Goal: Task Accomplishment & Management: Manage account settings

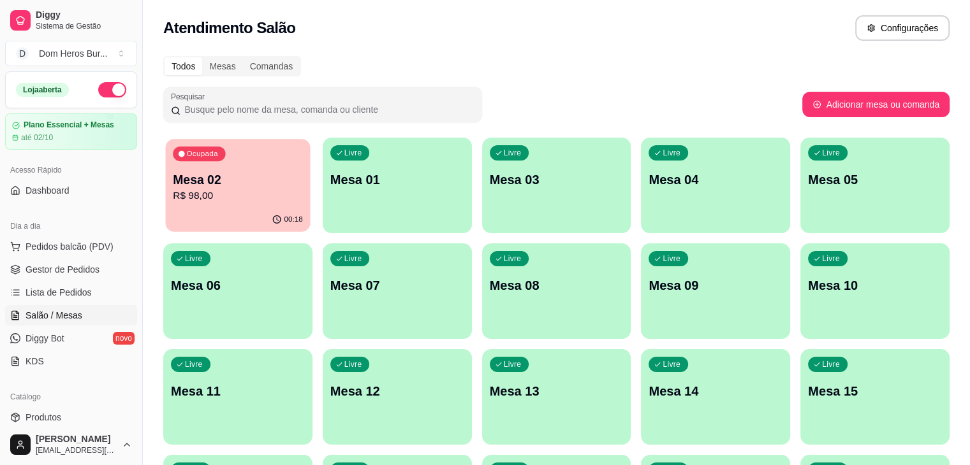
click at [244, 202] on p "R$ 98,00" at bounding box center [238, 196] width 130 height 15
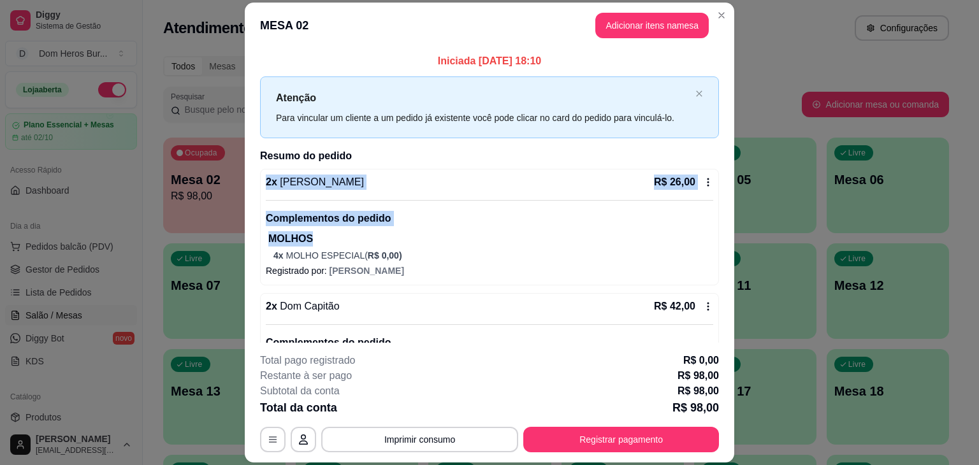
drag, startPoint x: 729, startPoint y: 154, endPoint x: 709, endPoint y: 240, distance: 87.8
click at [709, 240] on div "Iniciada 01/10/2025 às 18:10 Atenção Para vincular um cliente a um pedido já ex…" at bounding box center [490, 195] width 490 height 295
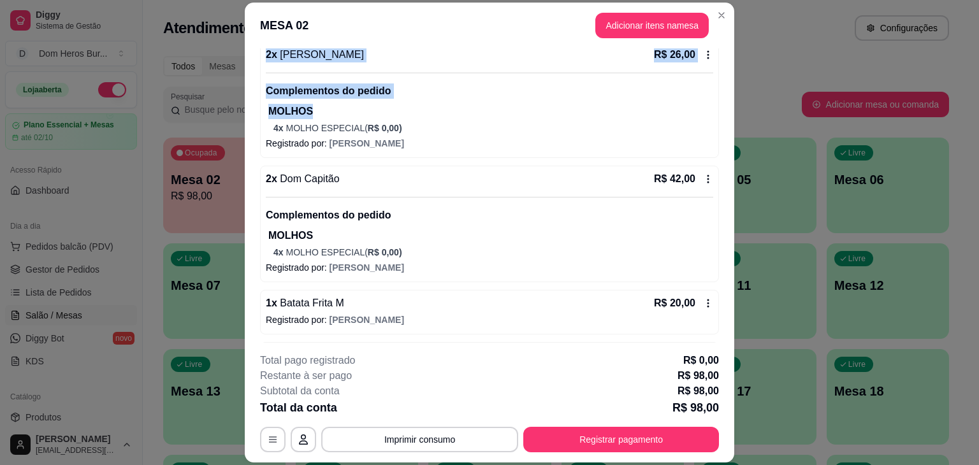
scroll to position [175, 0]
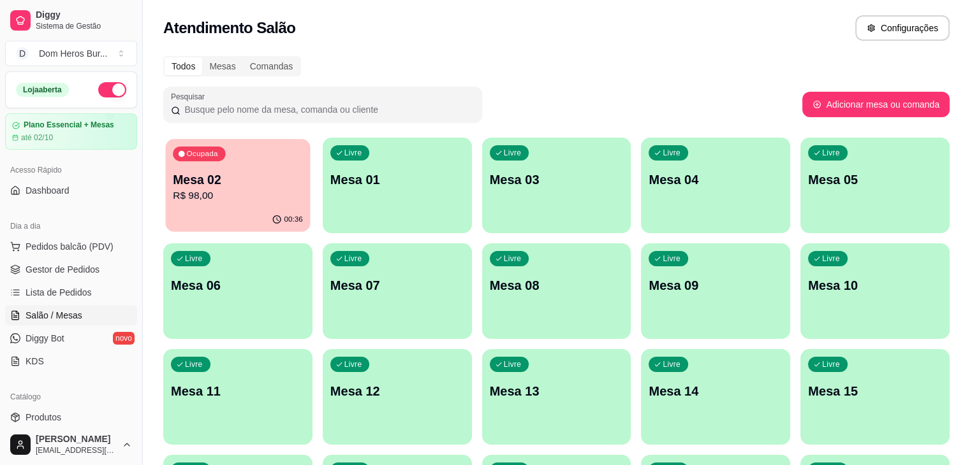
click at [237, 196] on p "R$ 98,00" at bounding box center [238, 196] width 130 height 15
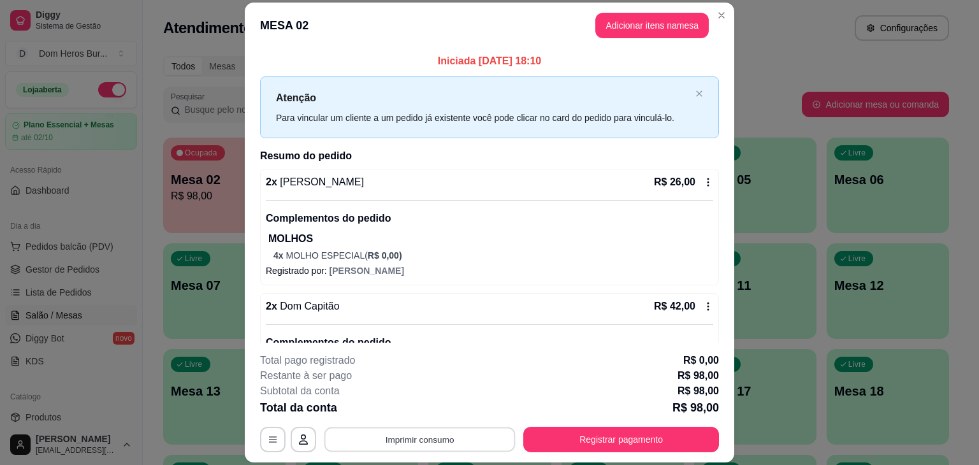
click at [441, 437] on button "Imprimir consumo" at bounding box center [420, 440] width 191 height 25
click at [420, 414] on button "IMPRESSORA" at bounding box center [419, 410] width 92 height 20
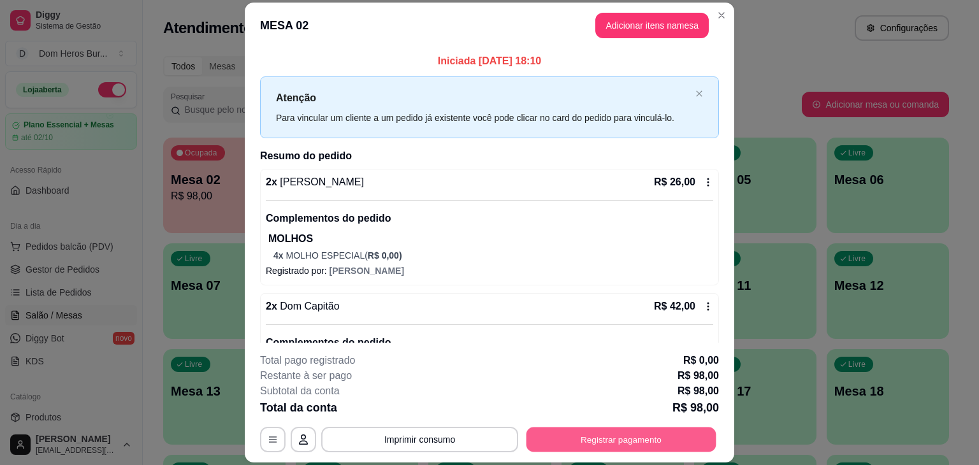
click at [628, 435] on button "Registrar pagamento" at bounding box center [622, 440] width 190 height 25
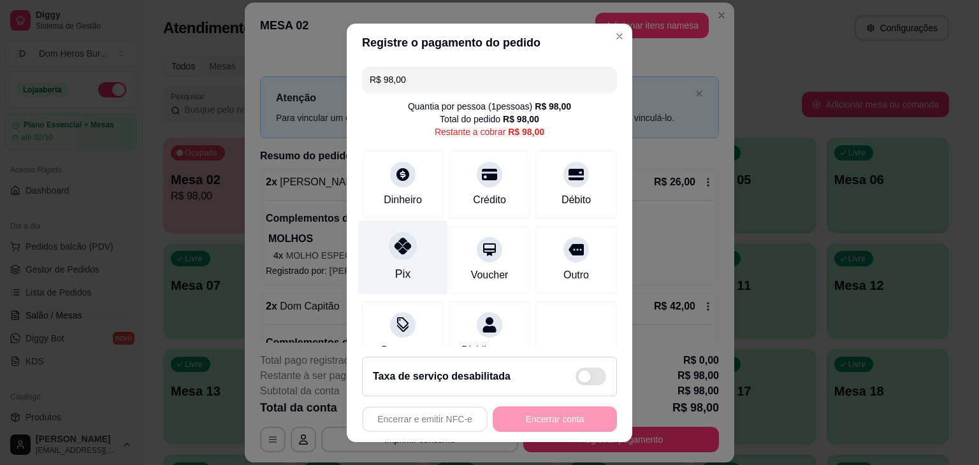
click at [395, 248] on icon at bounding box center [403, 246] width 17 height 17
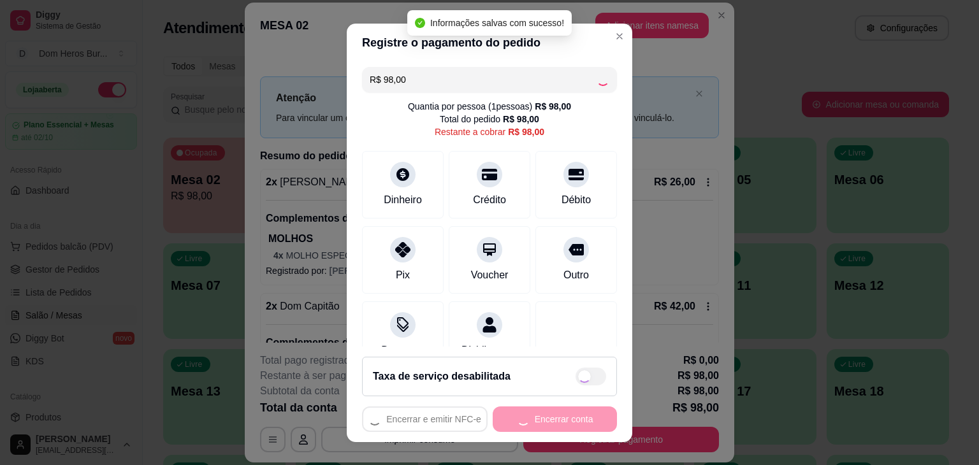
type input "R$ 0,00"
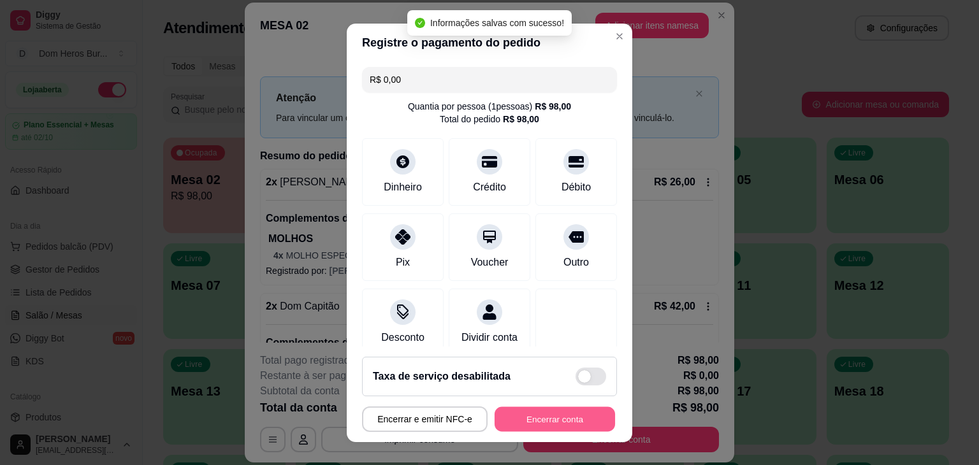
click at [537, 414] on button "Encerrar conta" at bounding box center [555, 419] width 121 height 25
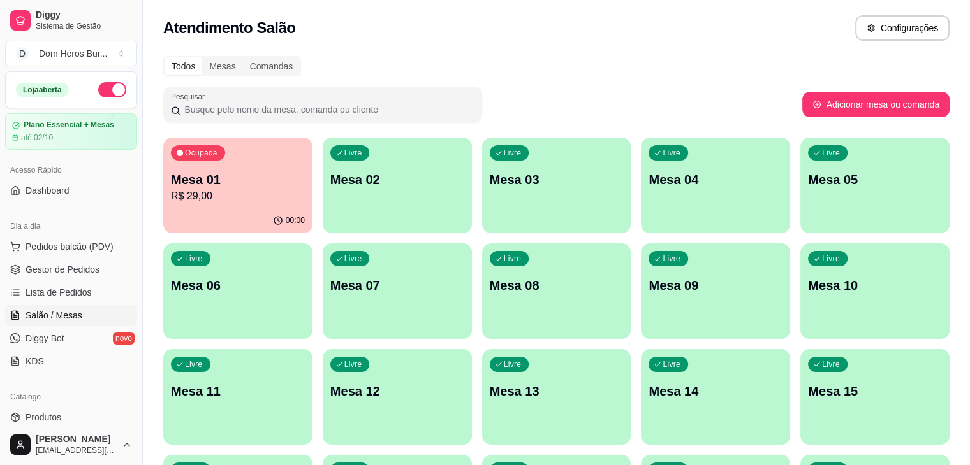
click at [221, 214] on div "00:00" at bounding box center [237, 220] width 149 height 25
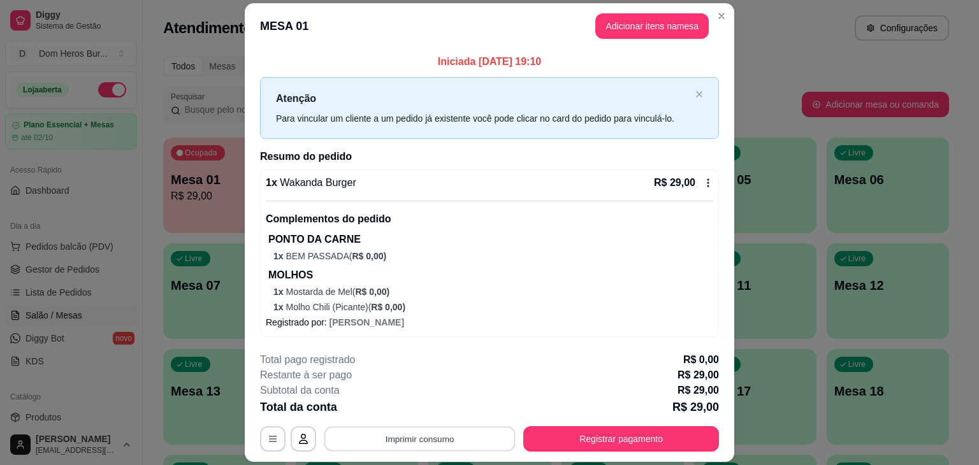
click at [441, 439] on button "Imprimir consumo" at bounding box center [420, 439] width 191 height 25
click at [404, 407] on button "IMPRESSORA" at bounding box center [419, 410] width 92 height 20
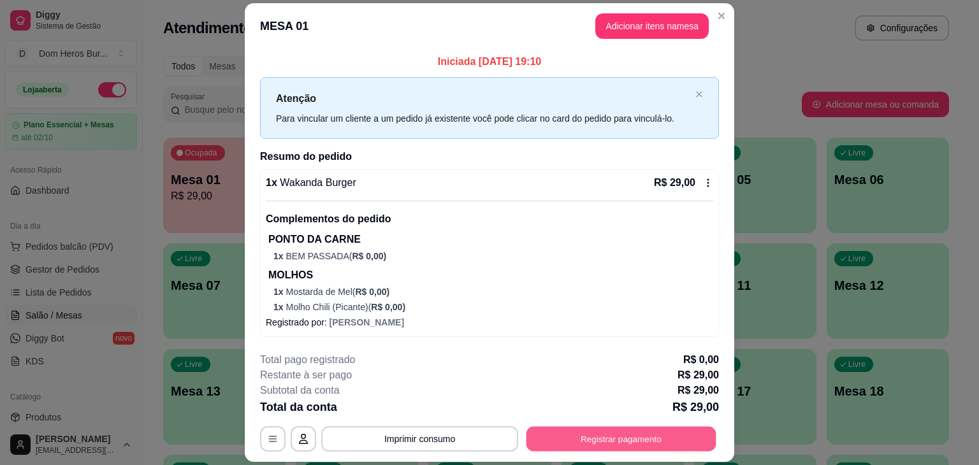
click at [569, 444] on button "Registrar pagamento" at bounding box center [622, 439] width 190 height 25
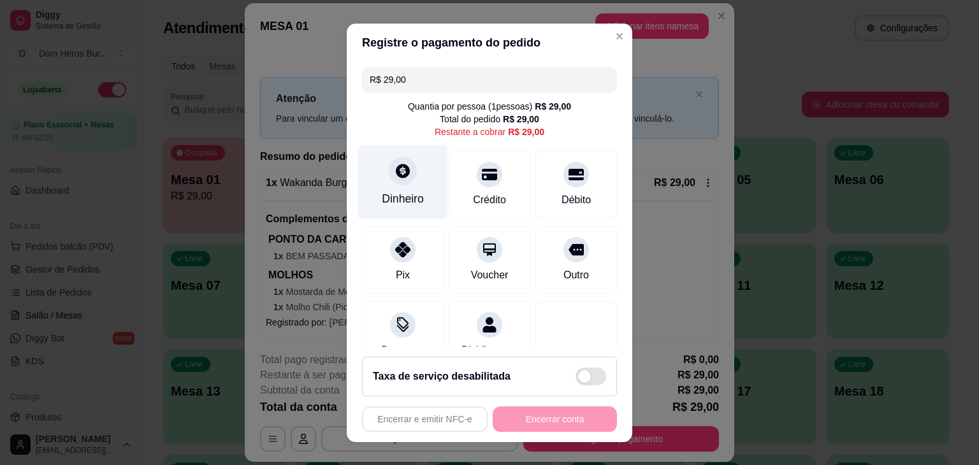
click at [377, 169] on div "Dinheiro" at bounding box center [403, 182] width 90 height 75
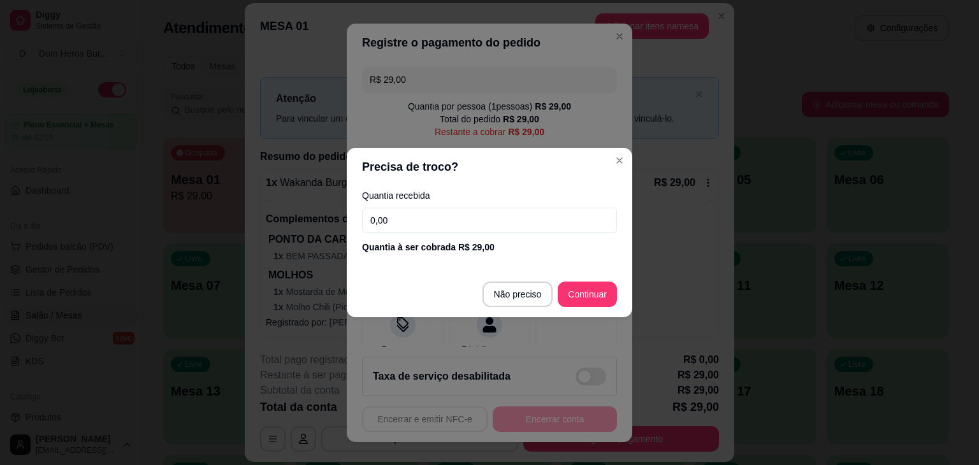
click at [402, 209] on input "0,00" at bounding box center [489, 221] width 255 height 26
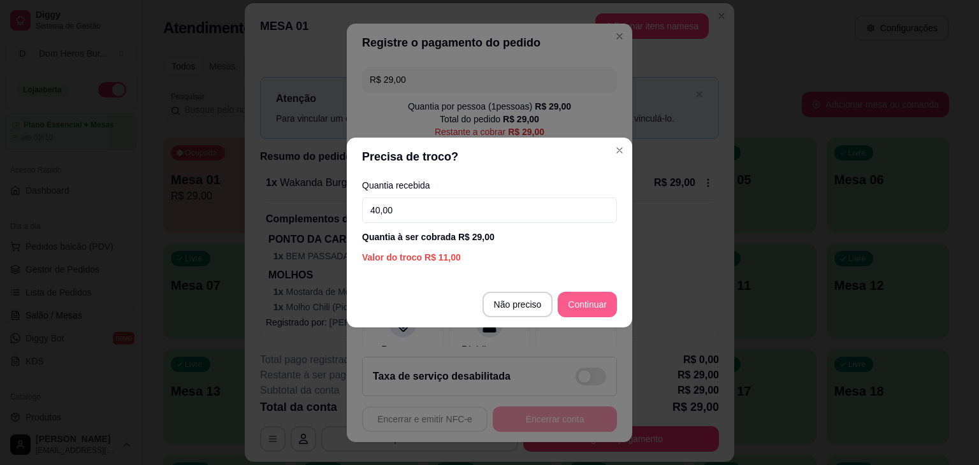
type input "40,00"
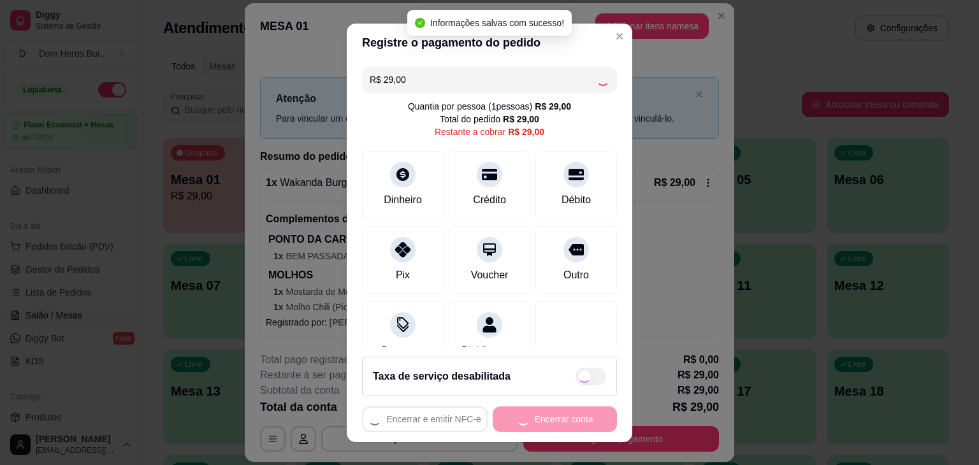
type input "R$ 0,00"
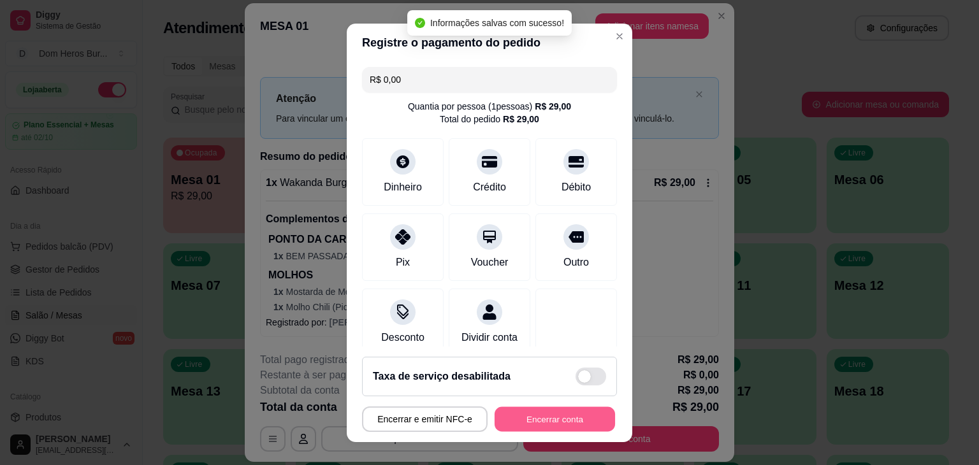
click at [525, 416] on button "Encerrar conta" at bounding box center [555, 419] width 121 height 25
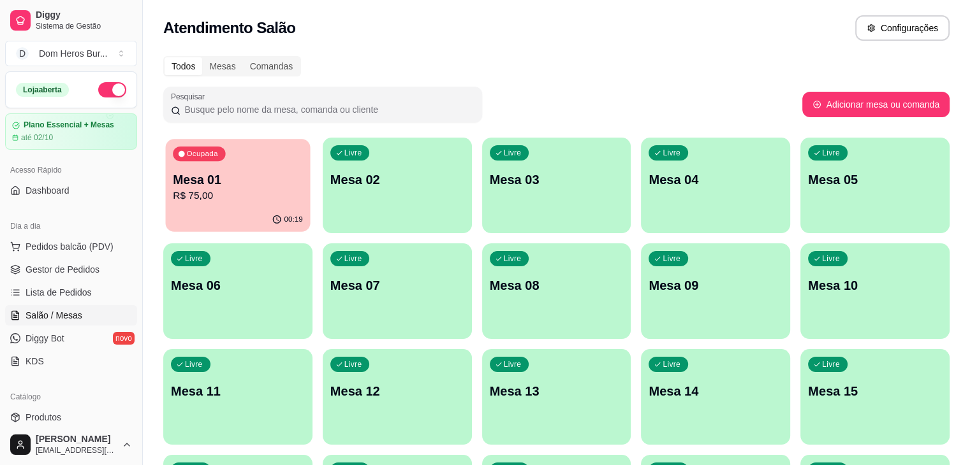
click at [236, 197] on p "R$ 75,00" at bounding box center [238, 196] width 130 height 15
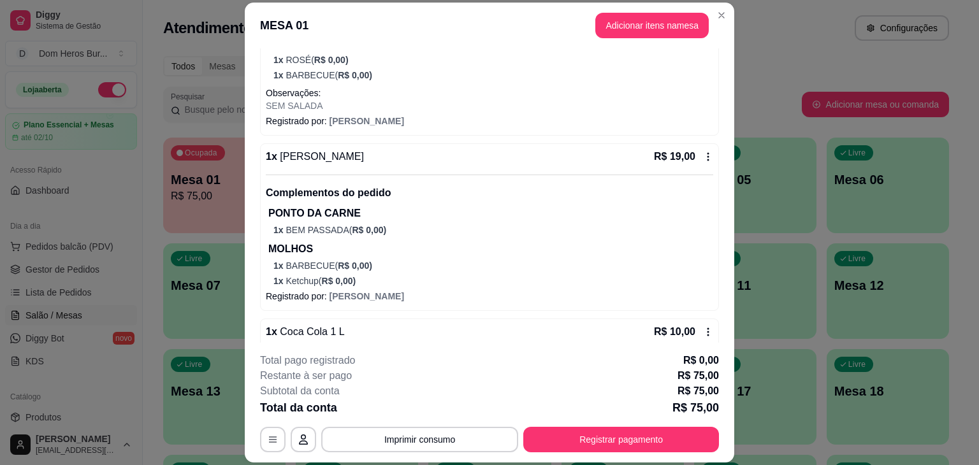
scroll to position [426, 0]
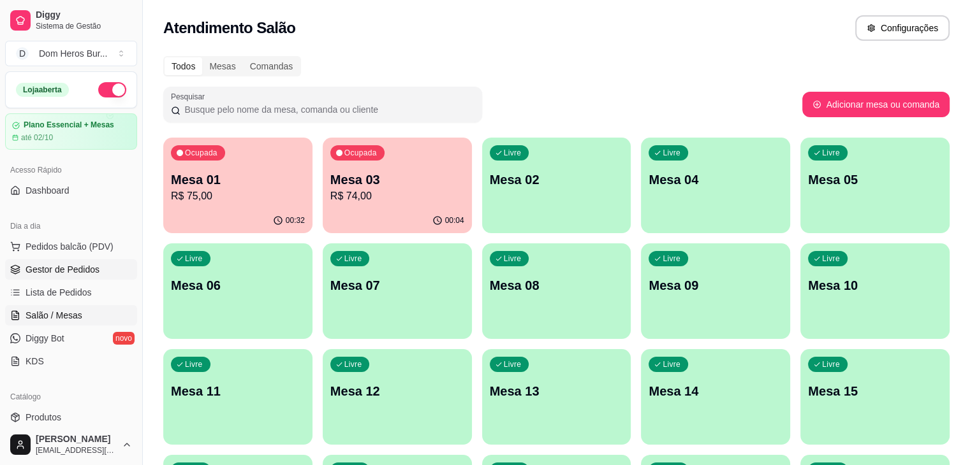
click at [60, 274] on span "Gestor de Pedidos" at bounding box center [63, 269] width 74 height 13
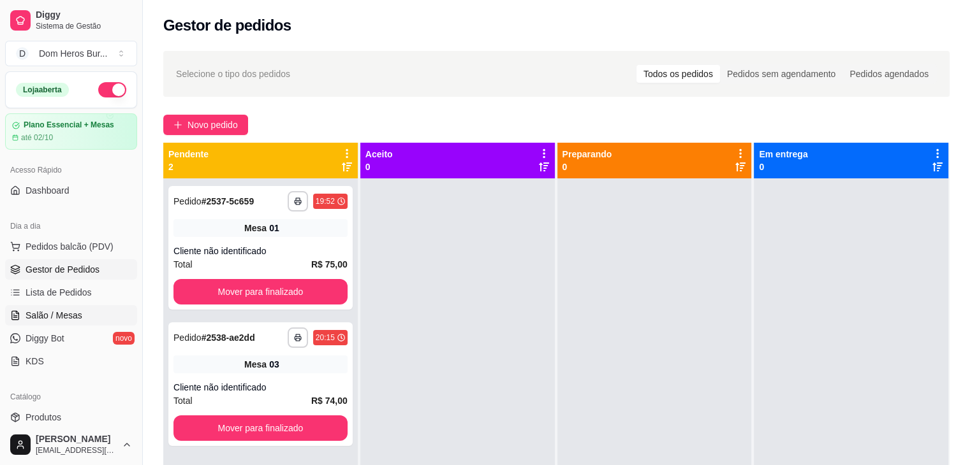
click at [75, 310] on span "Salão / Mesas" at bounding box center [54, 315] width 57 height 13
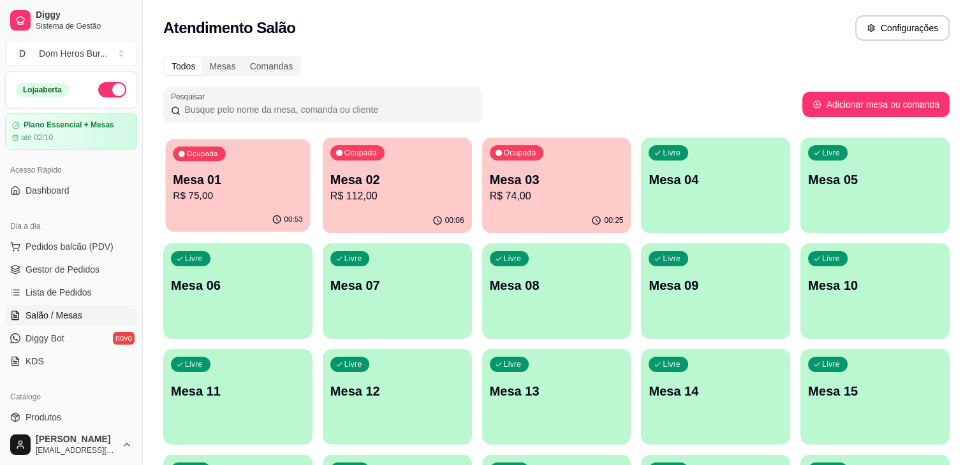
click at [261, 168] on div "Ocupada Mesa 01 R$ 75,00" at bounding box center [238, 173] width 145 height 69
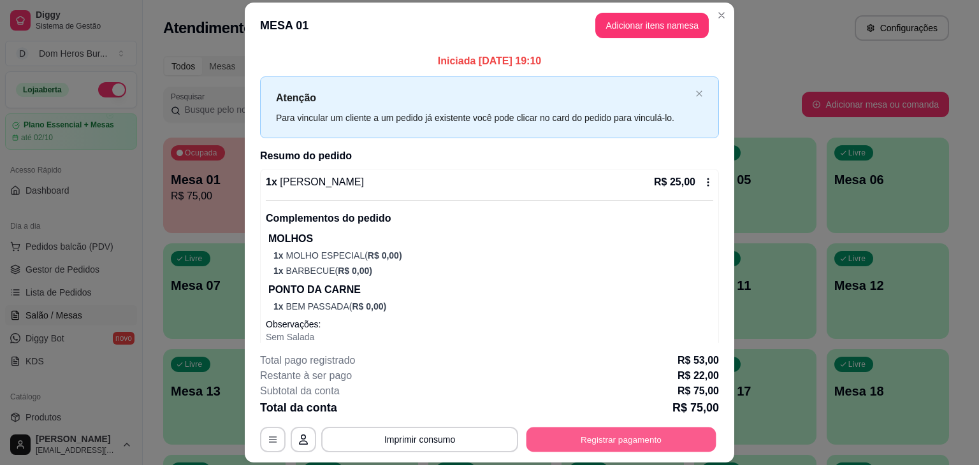
click at [589, 435] on button "Registrar pagamento" at bounding box center [622, 440] width 190 height 25
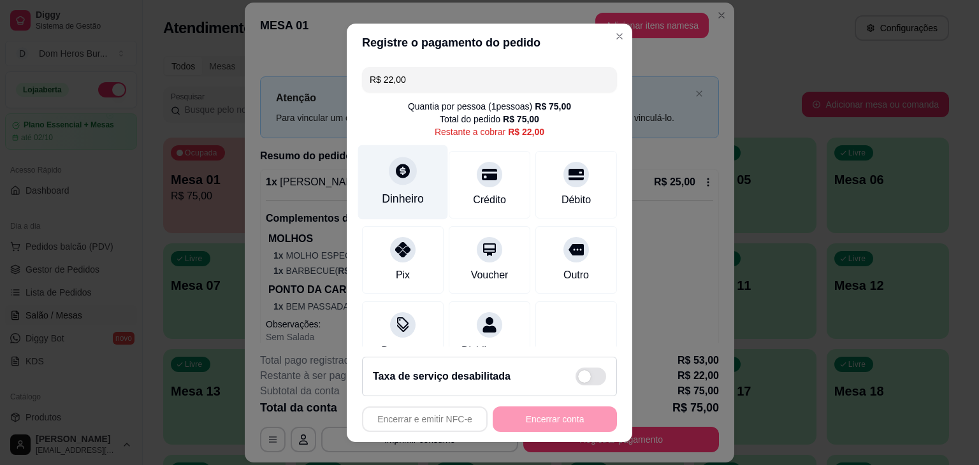
click at [406, 187] on div "Dinheiro" at bounding box center [403, 182] width 90 height 75
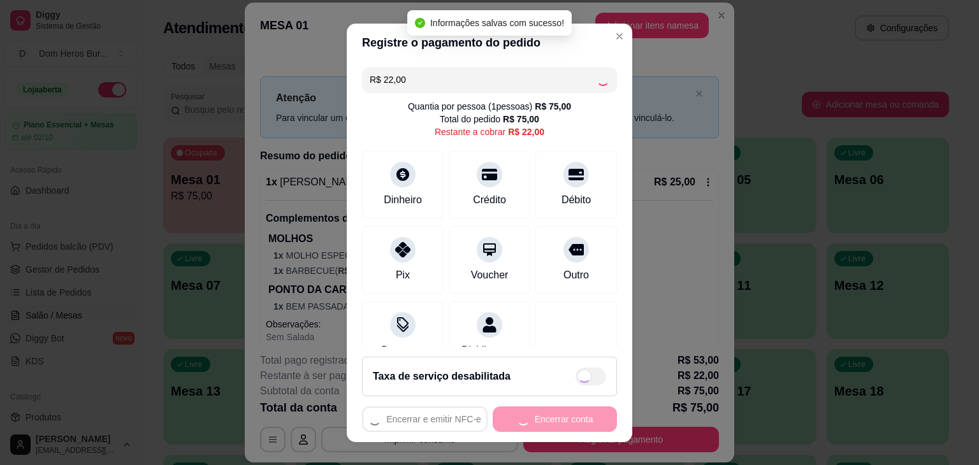
type input "R$ 0,00"
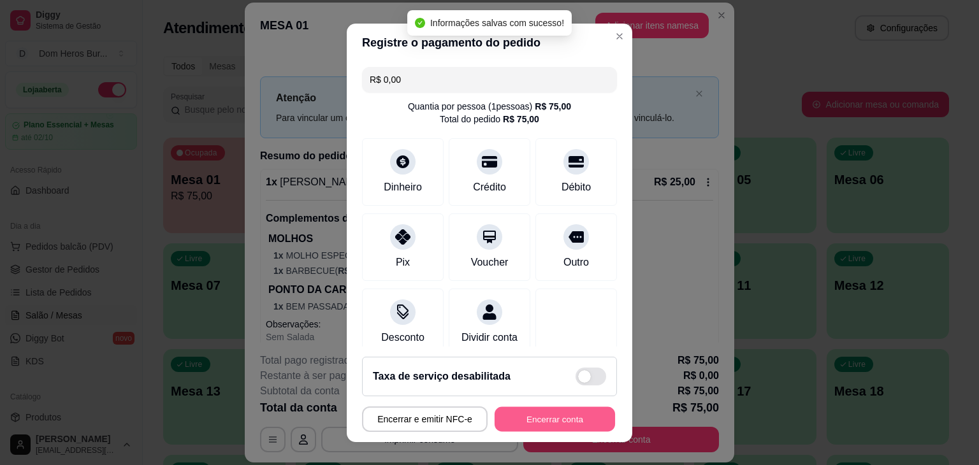
click at [551, 427] on button "Encerrar conta" at bounding box center [555, 419] width 121 height 25
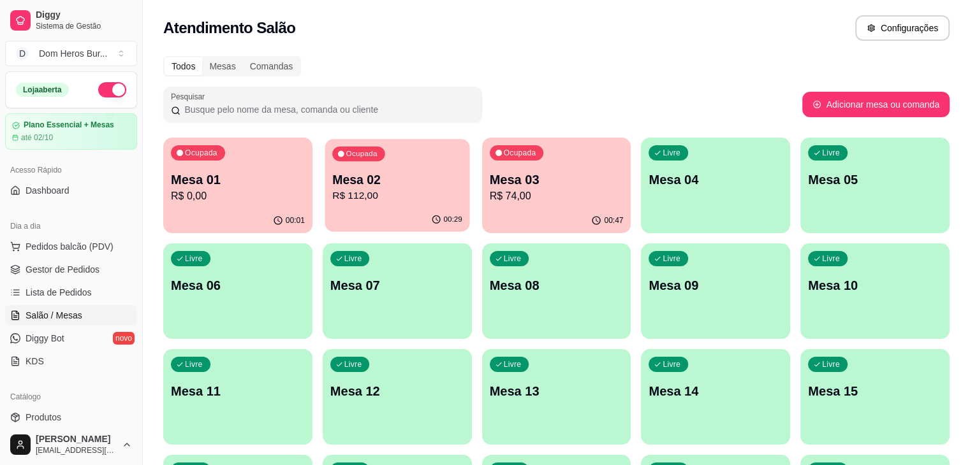
click at [348, 208] on div "00:29" at bounding box center [397, 220] width 145 height 24
click at [492, 194] on p "R$ 74,00" at bounding box center [557, 196] width 130 height 15
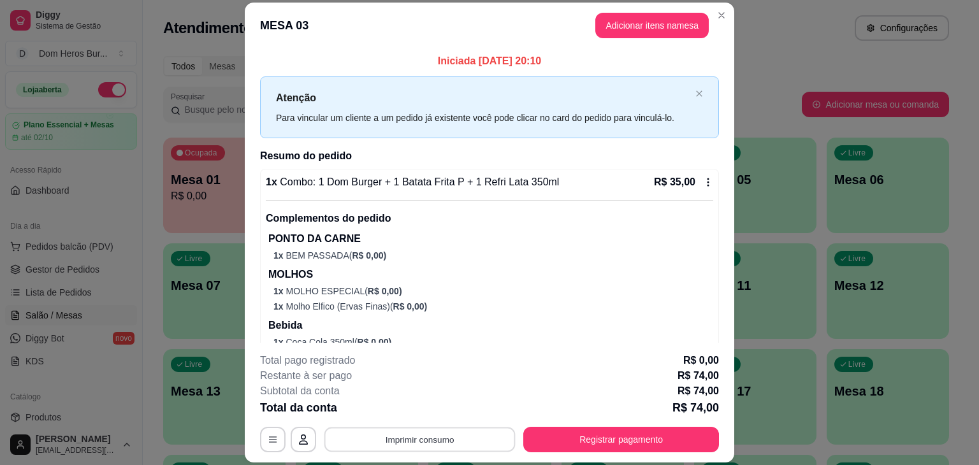
click at [449, 437] on button "Imprimir consumo" at bounding box center [420, 440] width 191 height 25
click at [438, 411] on button "IMPRESSORA" at bounding box center [418, 410] width 89 height 20
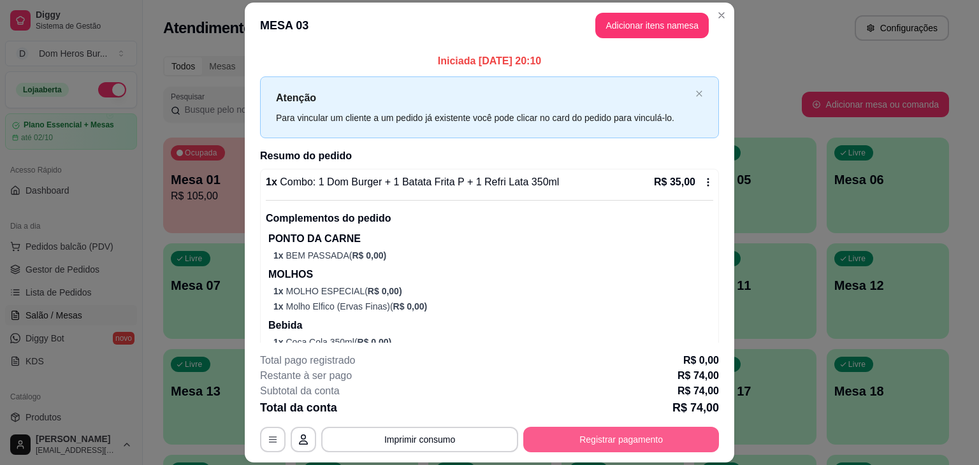
click at [620, 428] on button "Registrar pagamento" at bounding box center [621, 440] width 196 height 26
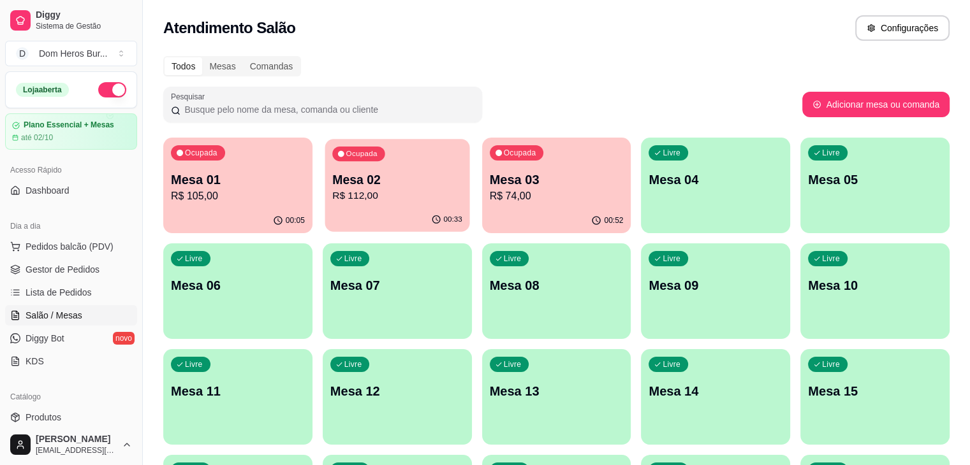
click at [344, 230] on div "00:33" at bounding box center [397, 220] width 145 height 24
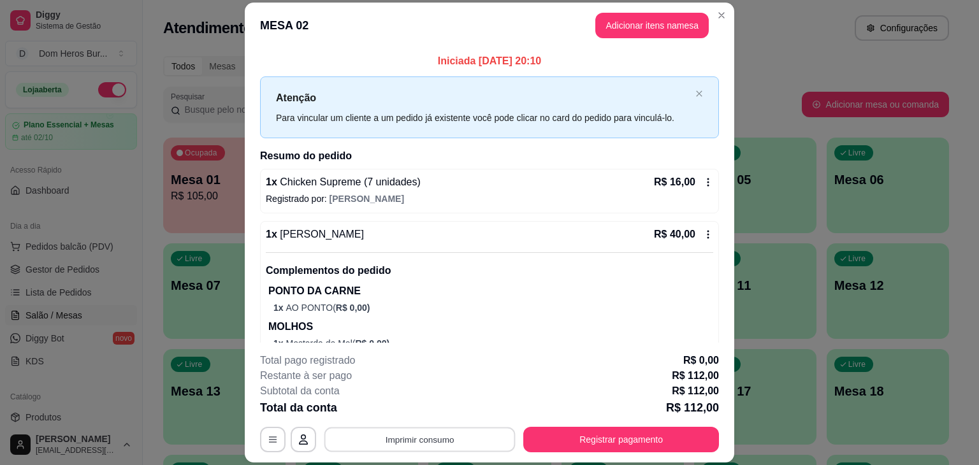
click at [410, 443] on button "Imprimir consumo" at bounding box center [420, 440] width 191 height 25
click at [404, 412] on button "IMPRESSORA" at bounding box center [418, 410] width 89 height 20
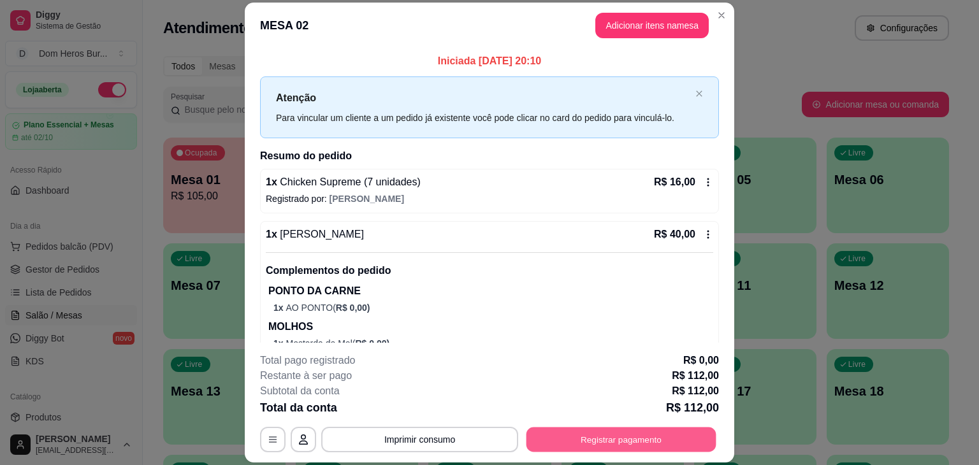
click at [648, 446] on button "Registrar pagamento" at bounding box center [622, 440] width 190 height 25
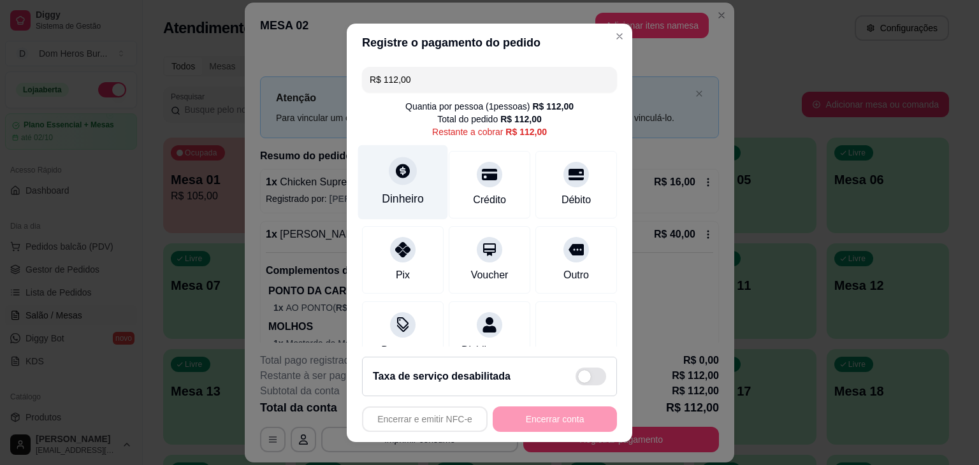
click at [400, 166] on icon at bounding box center [403, 171] width 17 height 17
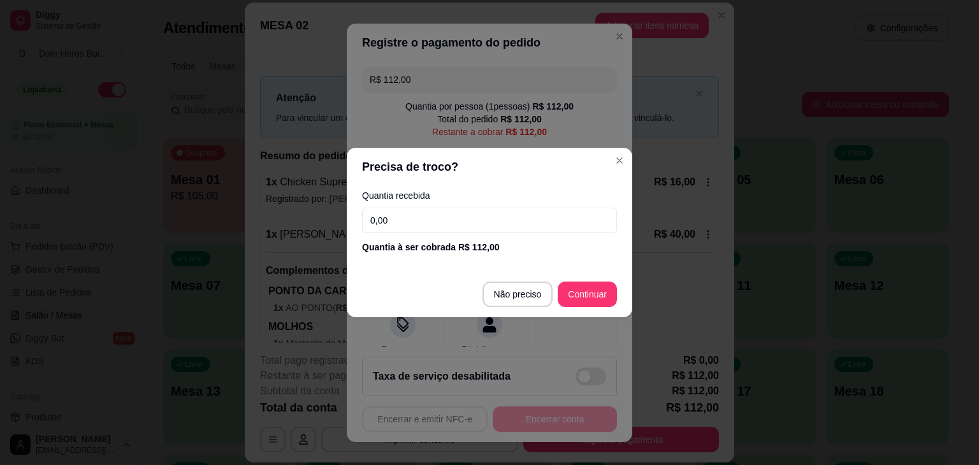
click at [432, 211] on input "0,00" at bounding box center [489, 221] width 255 height 26
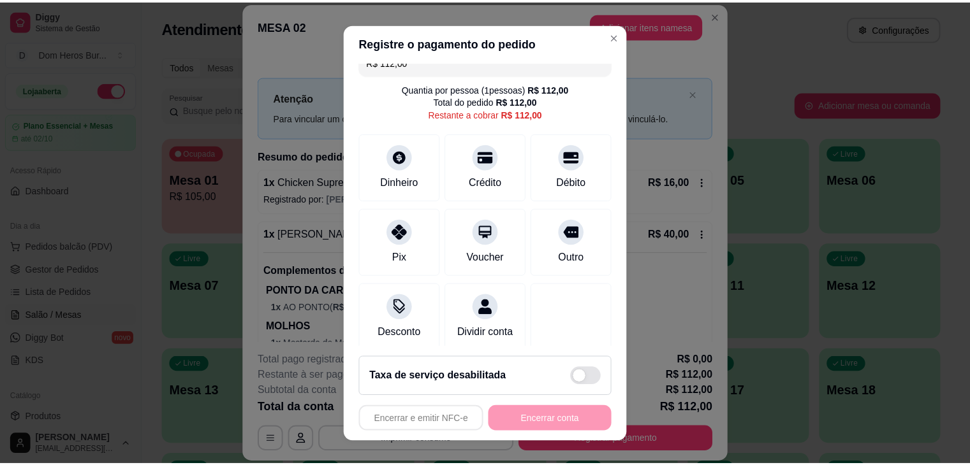
scroll to position [41, 0]
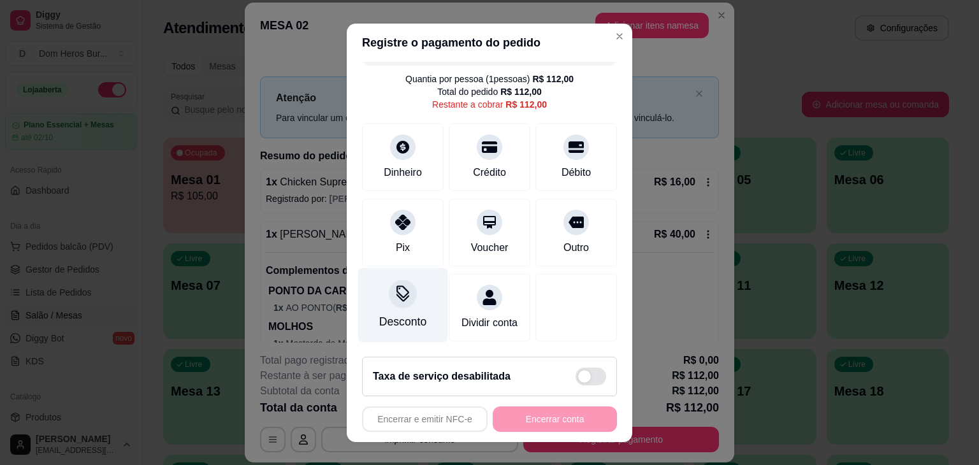
click at [414, 293] on div "Desconto" at bounding box center [403, 305] width 90 height 75
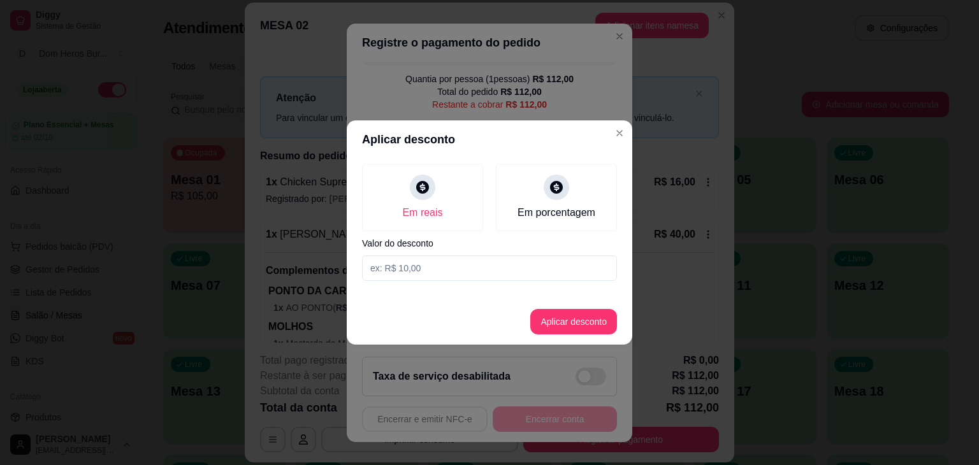
click at [455, 266] on input at bounding box center [489, 269] width 255 height 26
type input "2,00"
click at [590, 332] on button "Aplicar desconto" at bounding box center [574, 322] width 84 height 25
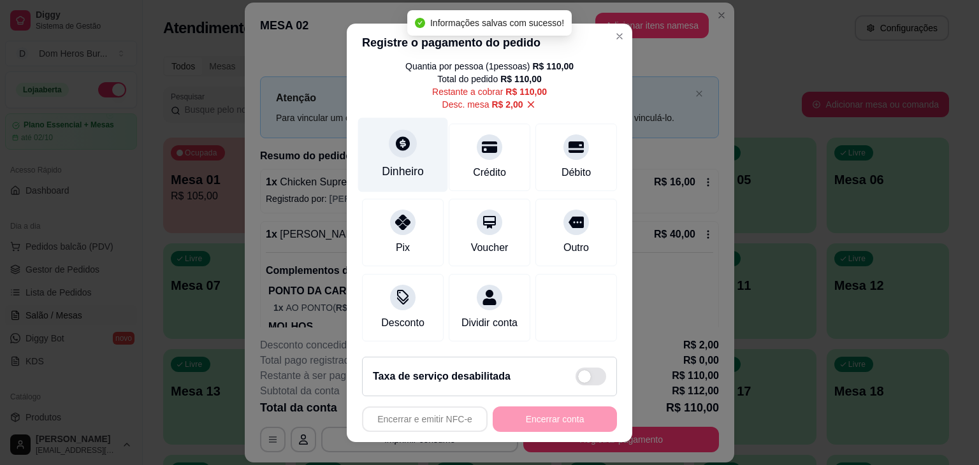
click at [398, 135] on icon at bounding box center [403, 143] width 17 height 17
type input "R$ 0,00"
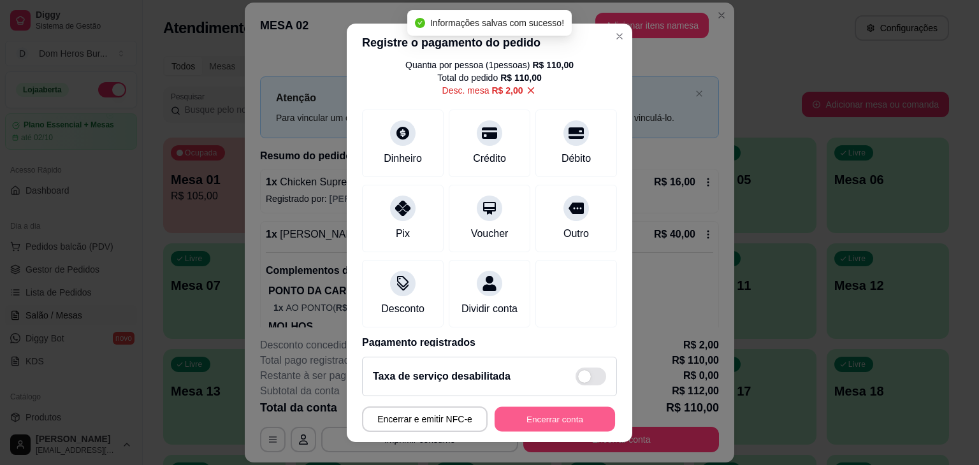
click at [539, 427] on button "Encerrar conta" at bounding box center [555, 419] width 121 height 25
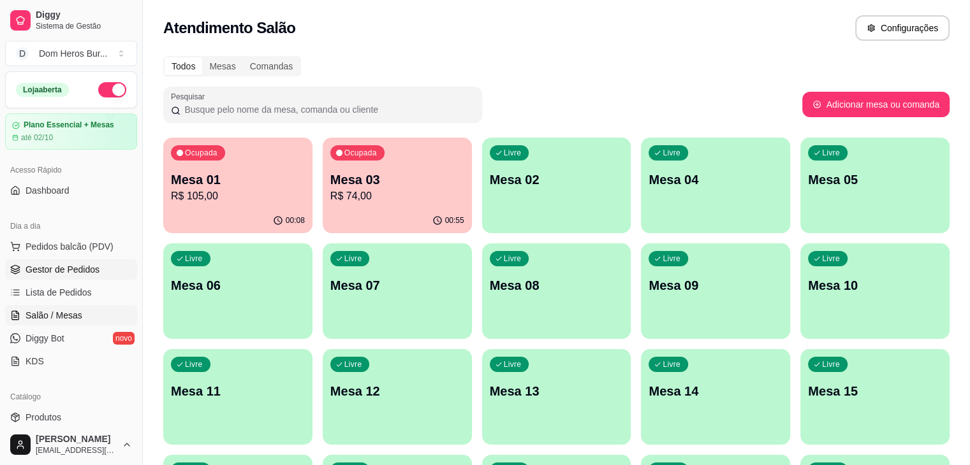
click at [71, 271] on span "Gestor de Pedidos" at bounding box center [63, 269] width 74 height 13
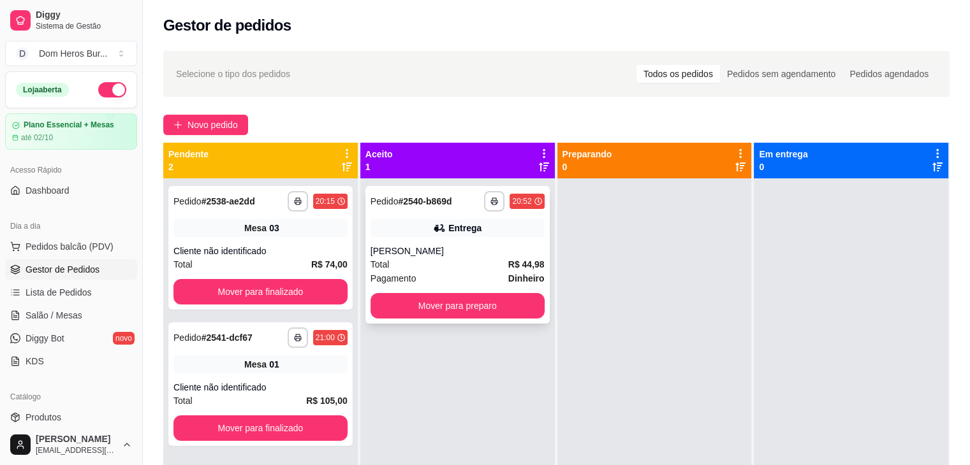
click at [497, 254] on div "Samuel" at bounding box center [457, 251] width 174 height 13
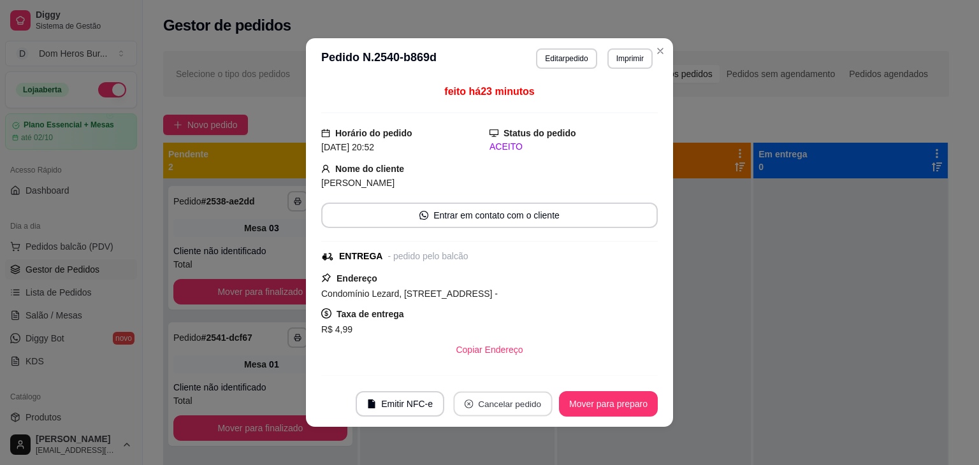
click at [496, 399] on button "Cancelar pedido" at bounding box center [502, 404] width 99 height 25
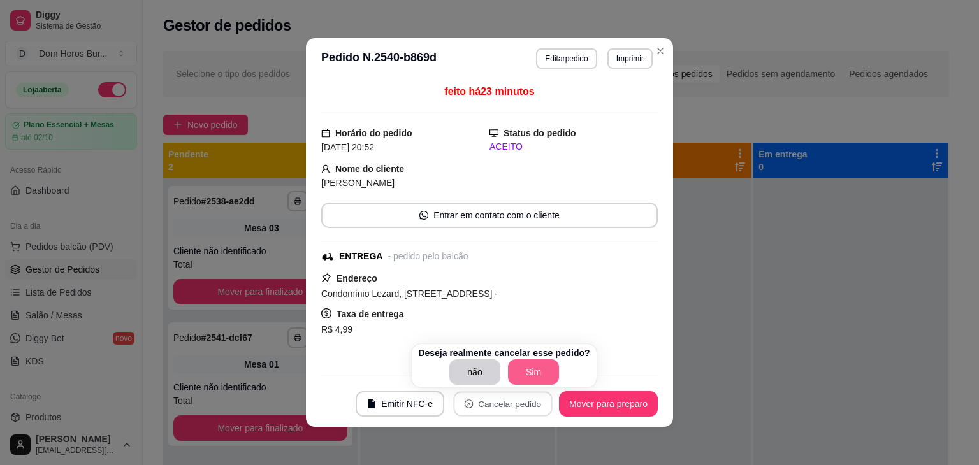
click at [526, 372] on button "Sim" at bounding box center [533, 373] width 51 height 26
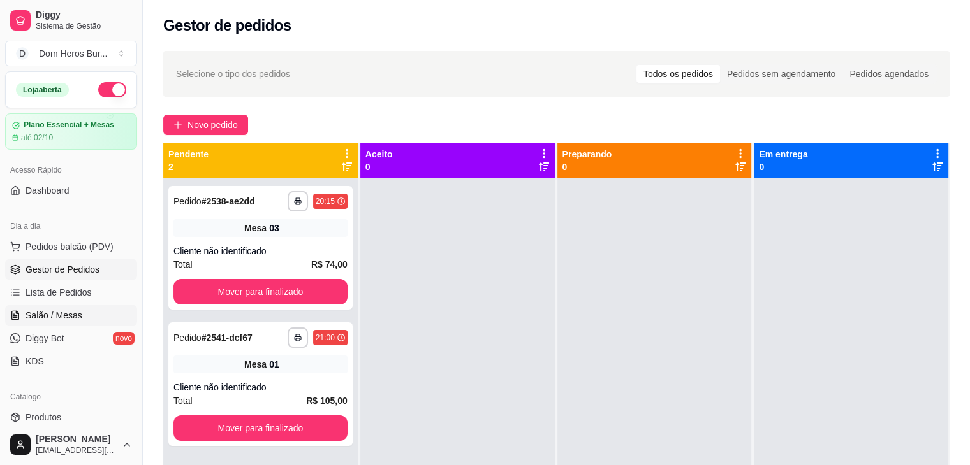
click at [78, 319] on span "Salão / Mesas" at bounding box center [54, 315] width 57 height 13
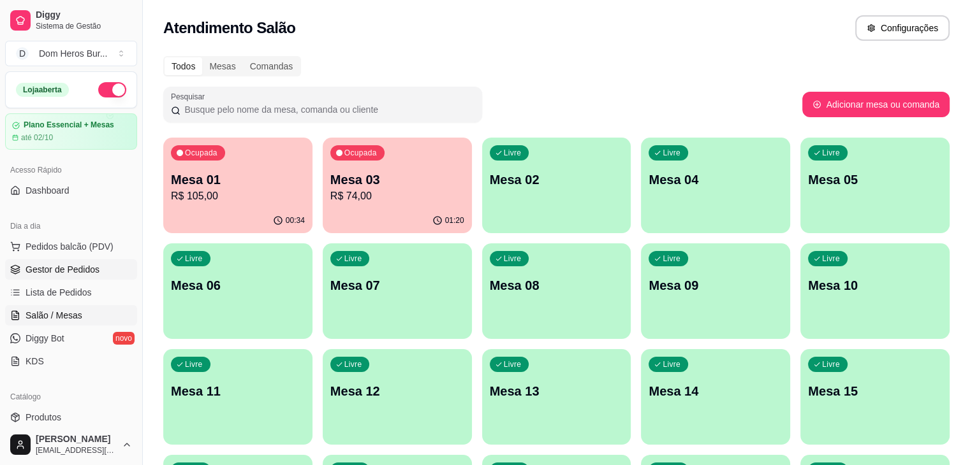
click at [75, 270] on span "Gestor de Pedidos" at bounding box center [63, 269] width 74 height 13
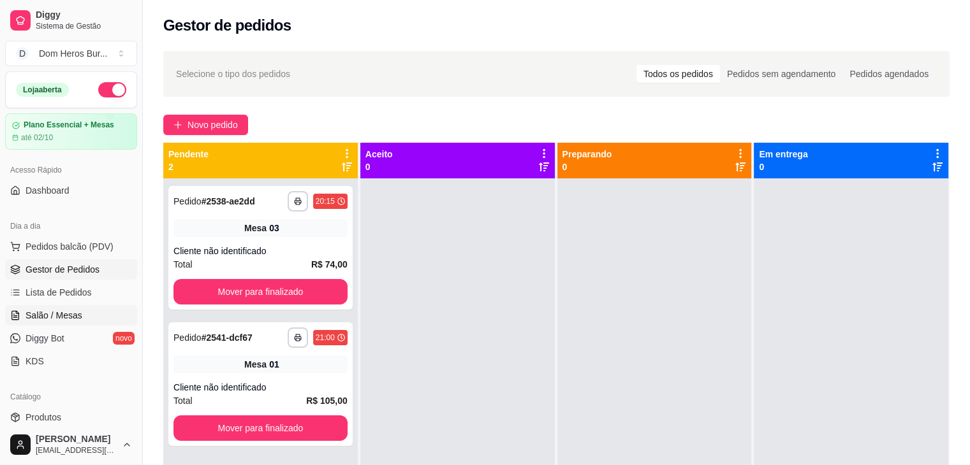
click at [53, 314] on span "Salão / Mesas" at bounding box center [54, 315] width 57 height 13
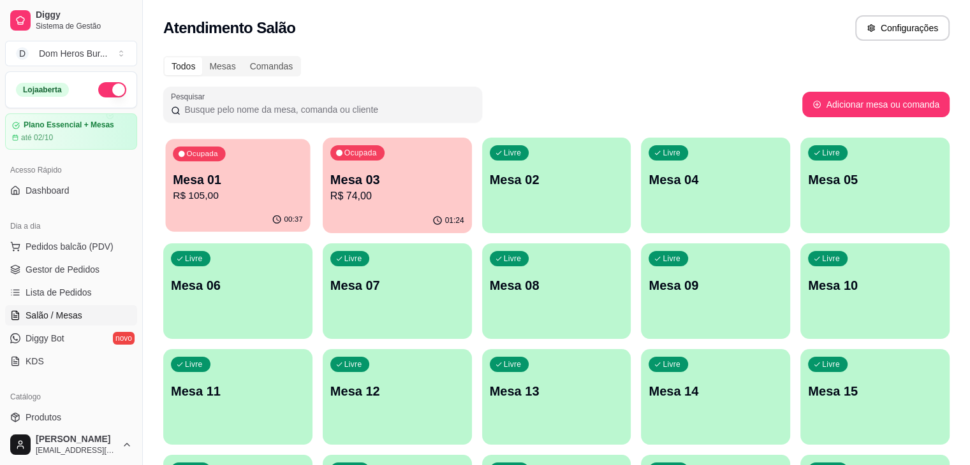
click at [265, 189] on p "R$ 105,00" at bounding box center [238, 196] width 130 height 15
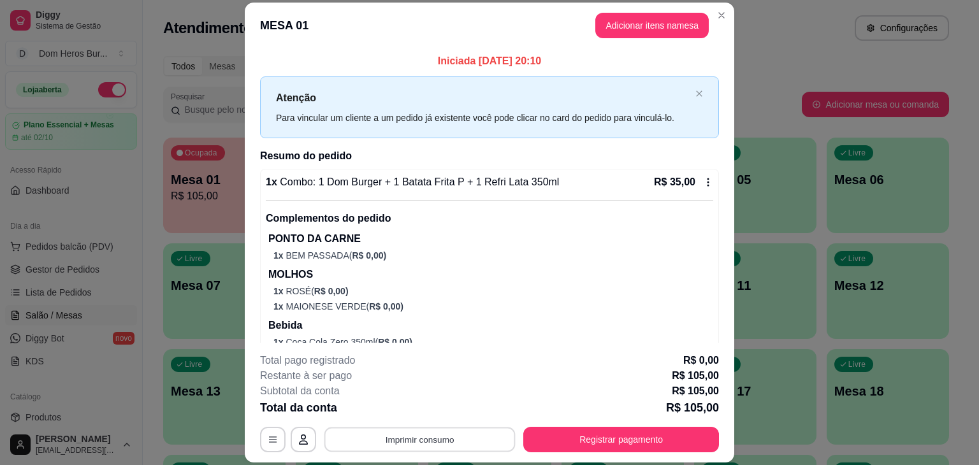
click at [424, 442] on button "Imprimir consumo" at bounding box center [420, 440] width 191 height 25
click at [421, 412] on button "IMPRESSORA" at bounding box center [418, 410] width 89 height 20
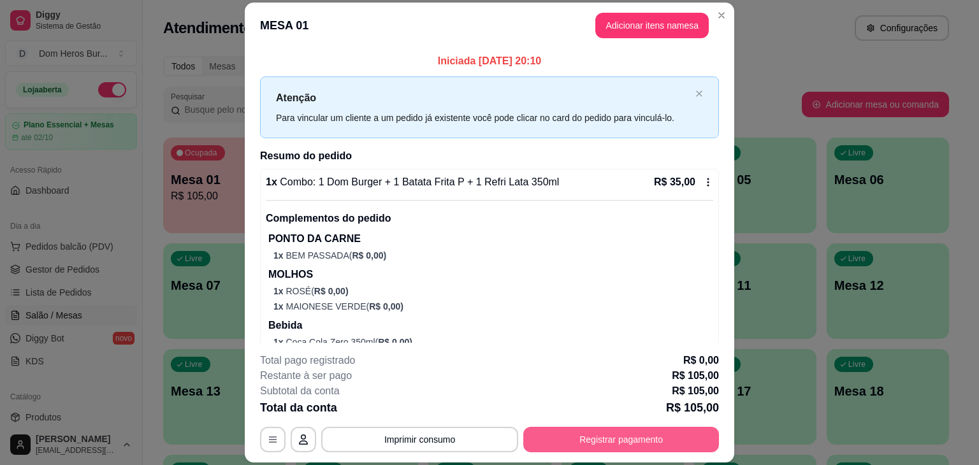
click at [567, 435] on button "Registrar pagamento" at bounding box center [621, 440] width 196 height 26
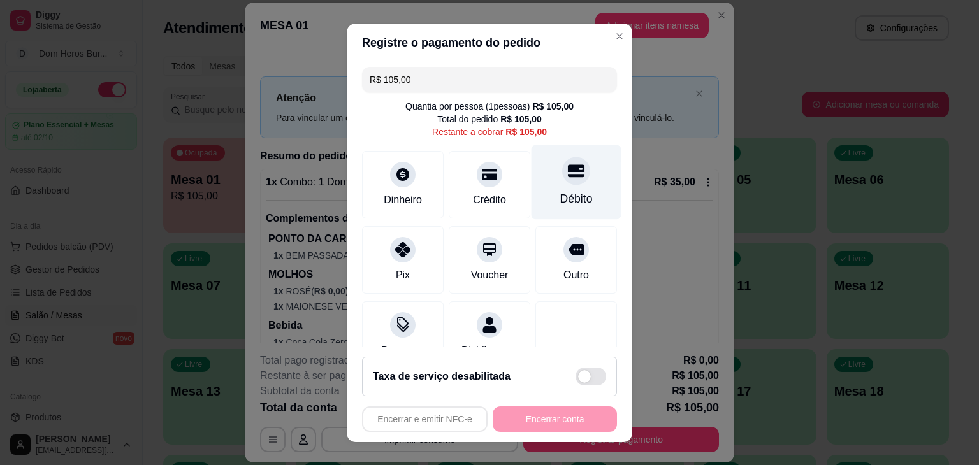
click at [559, 210] on div "Débito" at bounding box center [577, 182] width 90 height 75
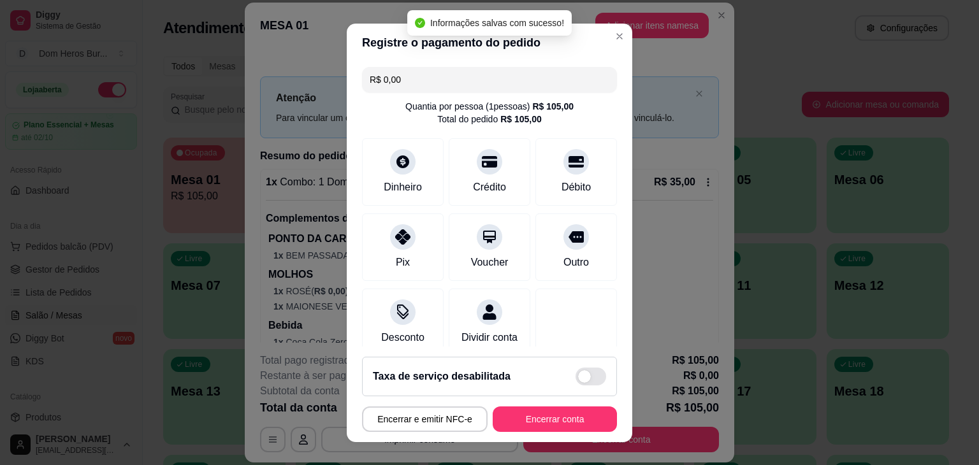
type input "R$ 0,00"
click at [546, 412] on button "Encerrar conta" at bounding box center [555, 419] width 121 height 25
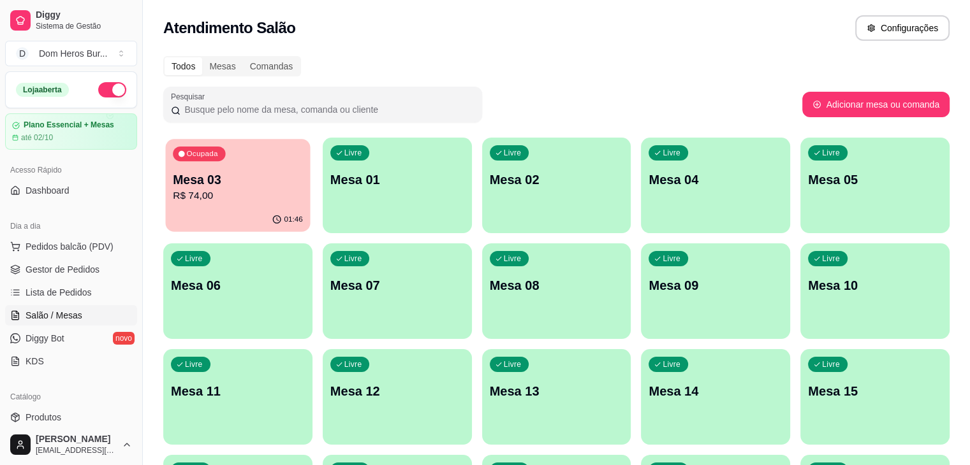
click at [234, 189] on p "R$ 74,00" at bounding box center [238, 196] width 130 height 15
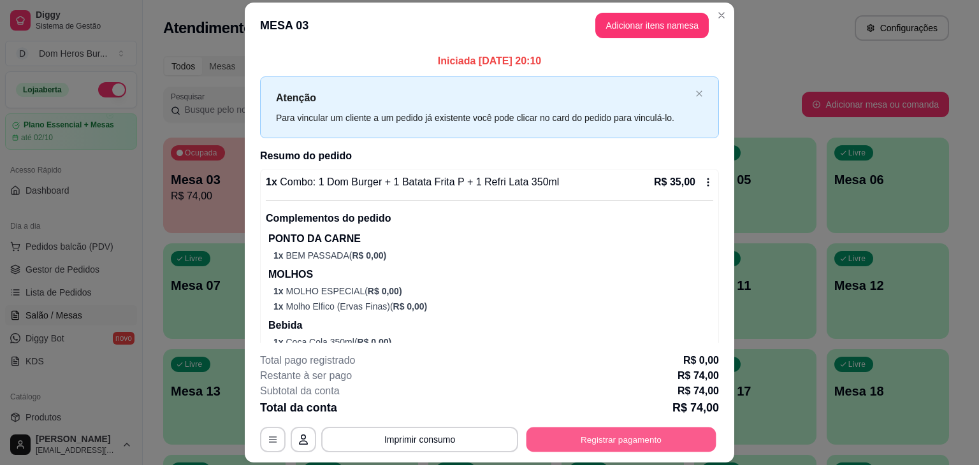
click at [575, 428] on button "Registrar pagamento" at bounding box center [622, 440] width 190 height 25
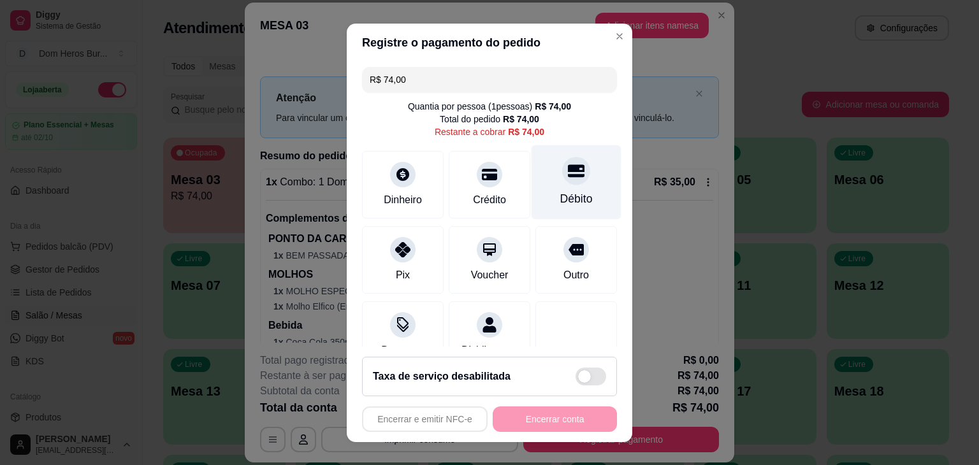
click at [568, 171] on icon at bounding box center [576, 170] width 17 height 13
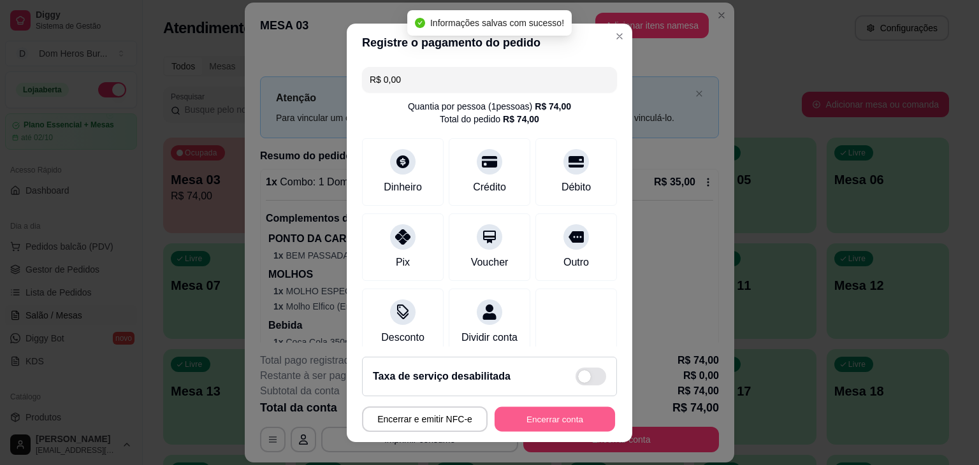
type input "R$ 0,00"
click at [525, 413] on button "Encerrar conta" at bounding box center [555, 419] width 121 height 25
